Goal: Transaction & Acquisition: Purchase product/service

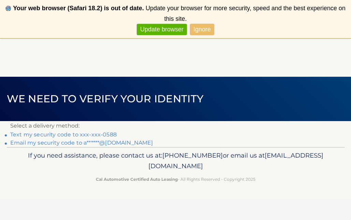
click at [40, 132] on link "Text my security code to xxx-xxx-0588" at bounding box center [63, 134] width 107 height 6
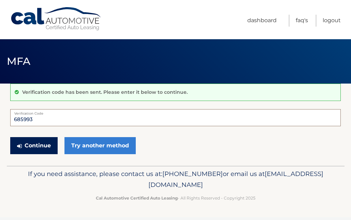
type input "685993"
click at [40, 146] on button "Continue" at bounding box center [33, 145] width 47 height 17
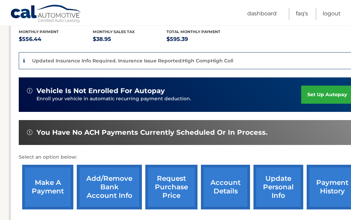
scroll to position [156, 0]
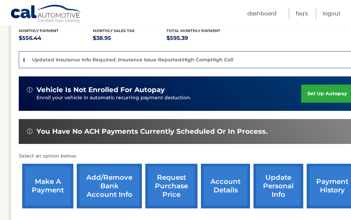
click at [47, 172] on link "make a payment" at bounding box center [47, 186] width 51 height 45
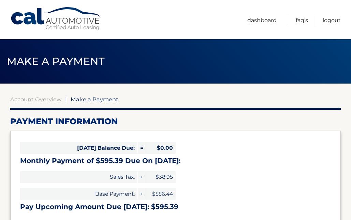
select select "YWVhMDU2NDctMWY2Yi00ZGJlLWJhZmMtOWJjZDhhNmU4M2U4"
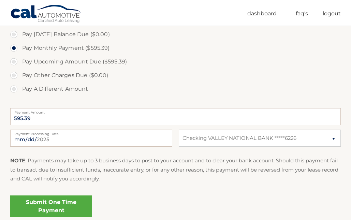
scroll to position [229, 0]
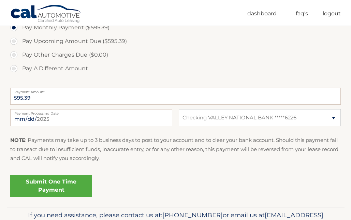
click at [47, 184] on link "Submit One Time Payment" at bounding box center [51, 186] width 82 height 22
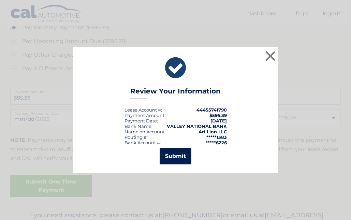
click at [174, 155] on button "Submit" at bounding box center [176, 156] width 32 height 16
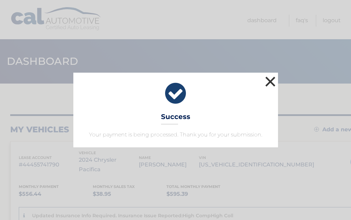
click at [275, 78] on button "×" at bounding box center [271, 82] width 14 height 14
